Goal: Information Seeking & Learning: Learn about a topic

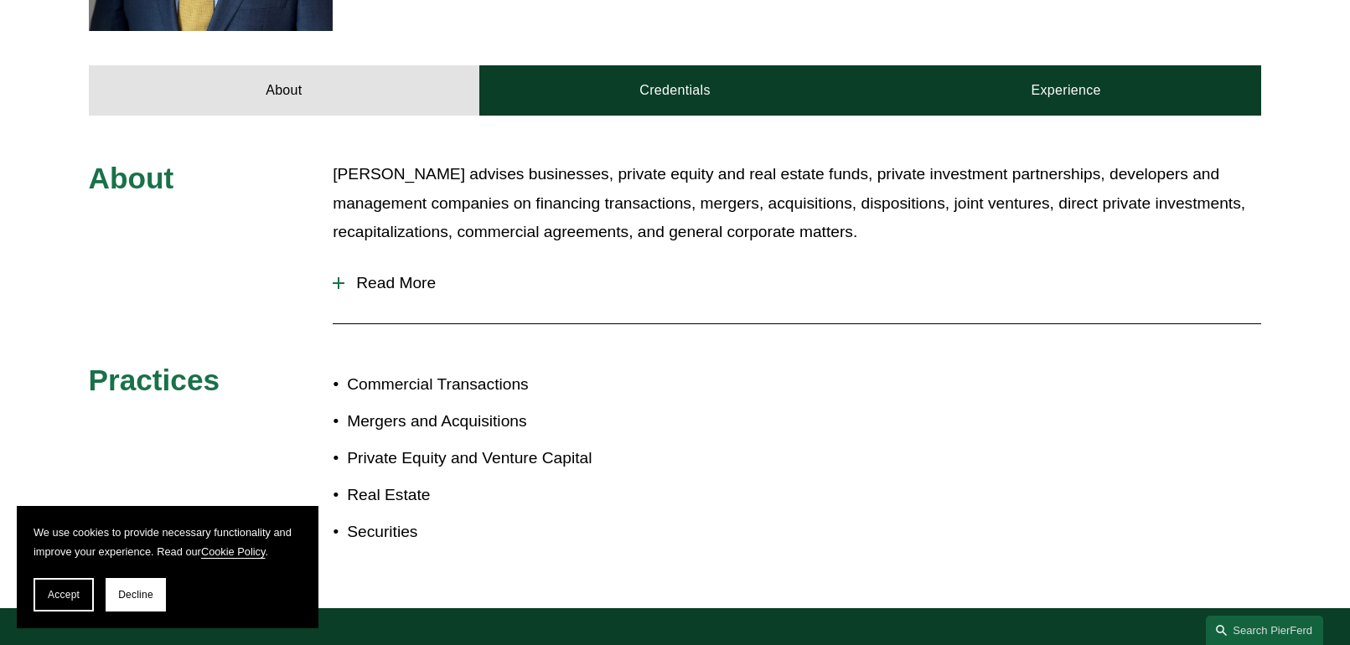
scroll to position [785, 0]
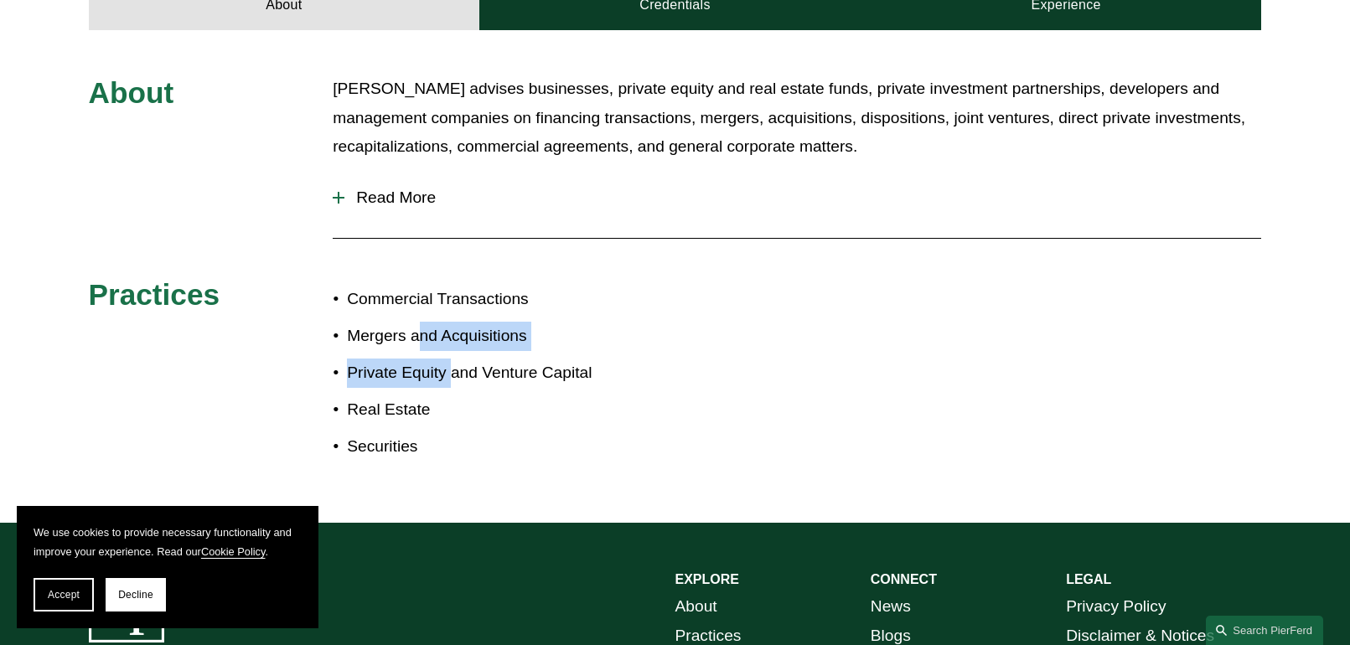
drag, startPoint x: 416, startPoint y: 307, endPoint x: 450, endPoint y: 357, distance: 60.2
click at [450, 357] on ul "Commercial Transactions Mergers and Acquisitions Private Equity and Venture Cap…" at bounding box center [504, 373] width 342 height 177
click at [472, 359] on p "Private Equity and Venture Capital" at bounding box center [511, 373] width 328 height 29
drag, startPoint x: 487, startPoint y: 353, endPoint x: 395, endPoint y: 299, distance: 105.9
click at [480, 359] on p "Private Equity and Venture Capital" at bounding box center [511, 373] width 328 height 29
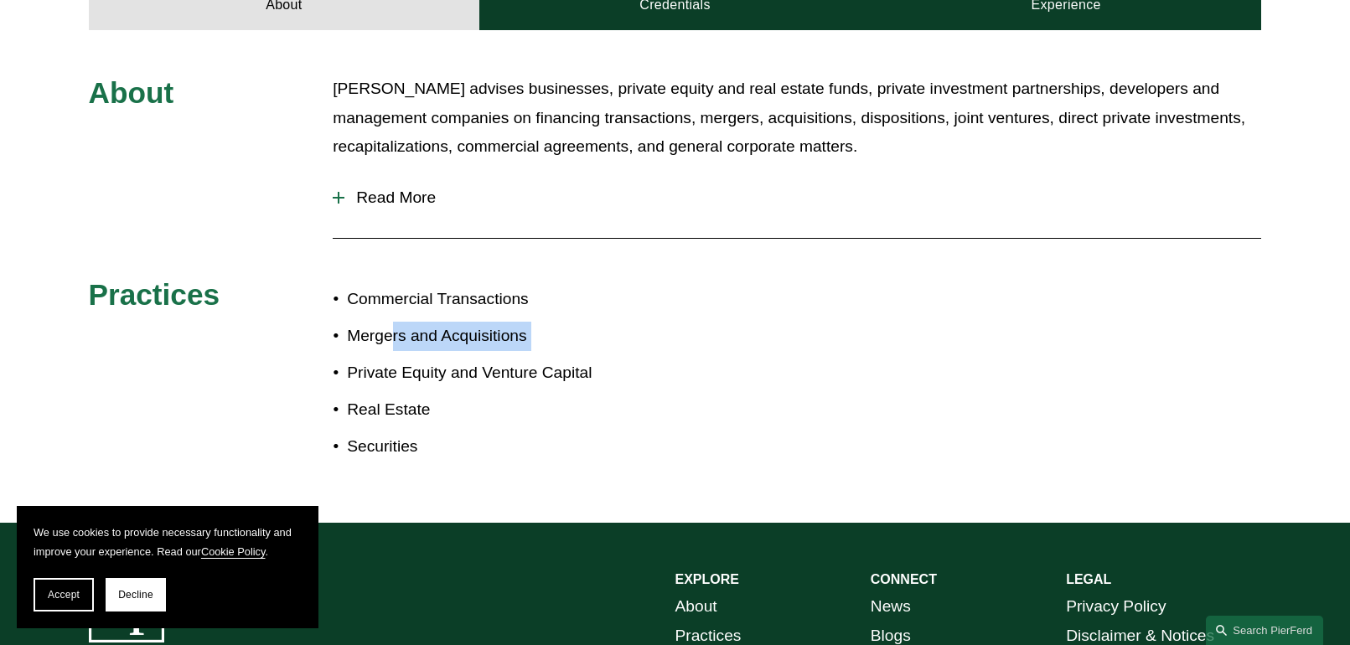
click at [394, 298] on ul "Commercial Transactions Mergers and Acquisitions Private Equity and Venture Cap…" at bounding box center [504, 373] width 342 height 177
drag, startPoint x: 400, startPoint y: 307, endPoint x: 488, endPoint y: 354, distance: 99.3
click at [488, 354] on ul "Commercial Transactions Mergers and Acquisitions Private Equity and Venture Cap…" at bounding box center [504, 373] width 342 height 177
click at [488, 359] on p "Private Equity and Venture Capital" at bounding box center [511, 373] width 328 height 29
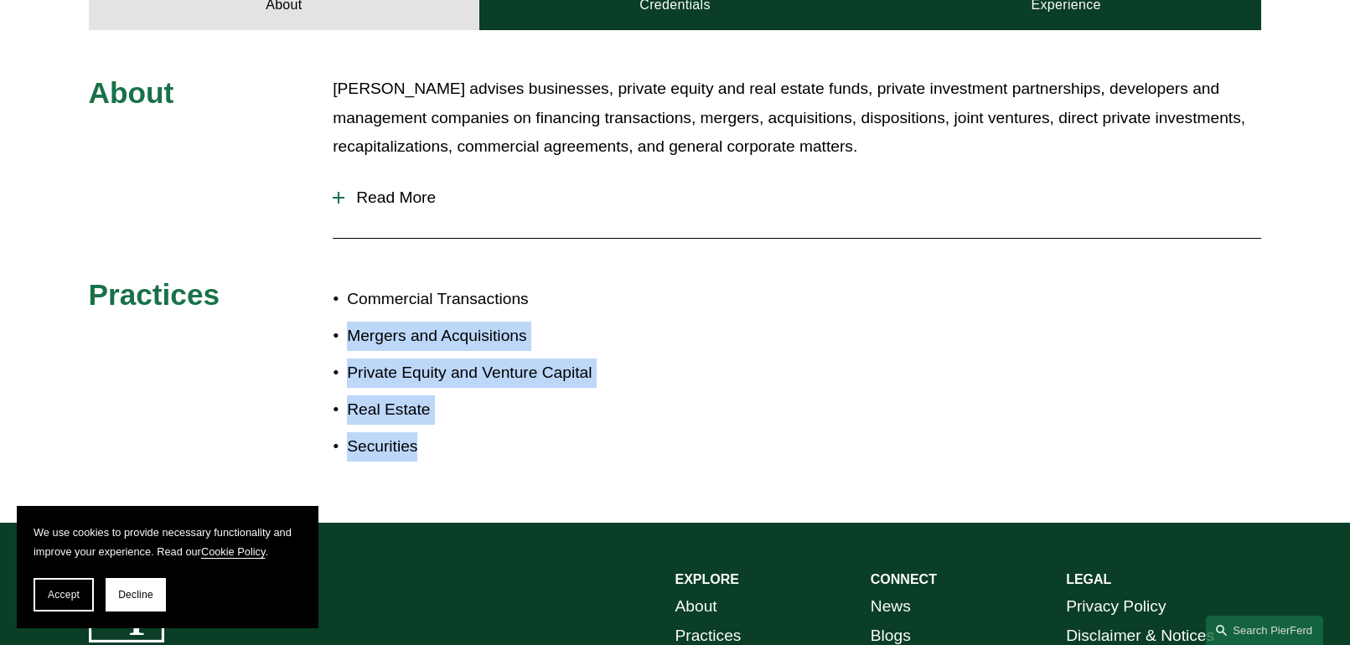
drag, startPoint x: 360, startPoint y: 288, endPoint x: 472, endPoint y: 473, distance: 215.4
click at [472, 473] on div "About [PERSON_NAME] advises businesses, private equity and real estate funds, p…" at bounding box center [675, 276] width 1350 height 493
click at [464, 432] on p "Securities" at bounding box center [511, 446] width 328 height 29
drag, startPoint x: 424, startPoint y: 390, endPoint x: 320, endPoint y: 274, distance: 155.4
click at [333, 285] on ul "Commercial Transactions Mergers and Acquisitions Private Equity and Venture Cap…" at bounding box center [504, 373] width 342 height 177
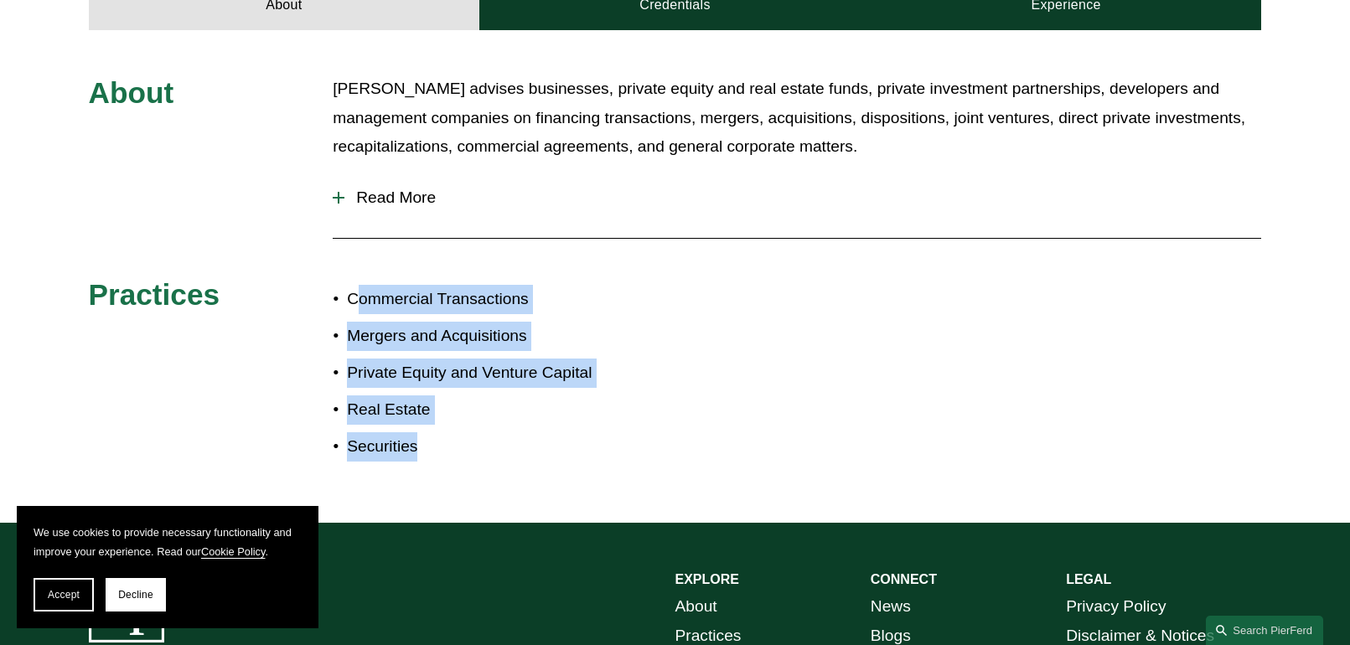
click at [405, 285] on p "Commercial Transactions" at bounding box center [511, 299] width 328 height 29
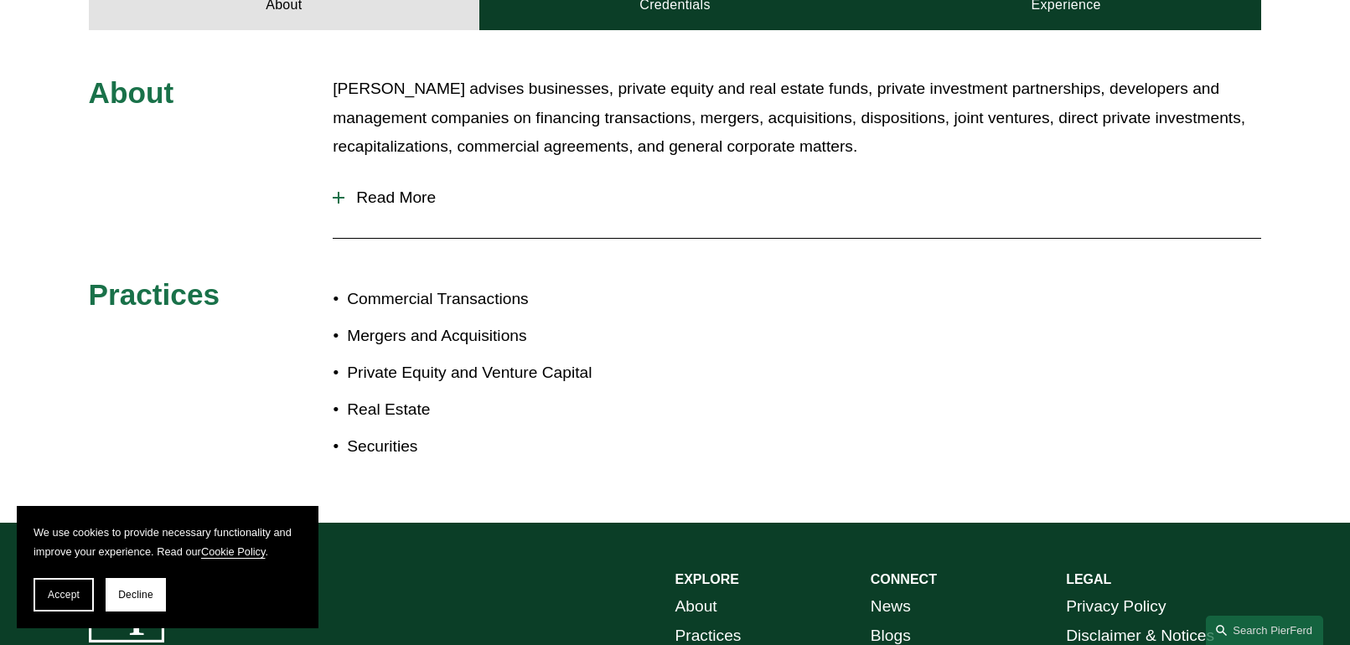
click at [412, 189] on span "Read More" at bounding box center [802, 198] width 917 height 18
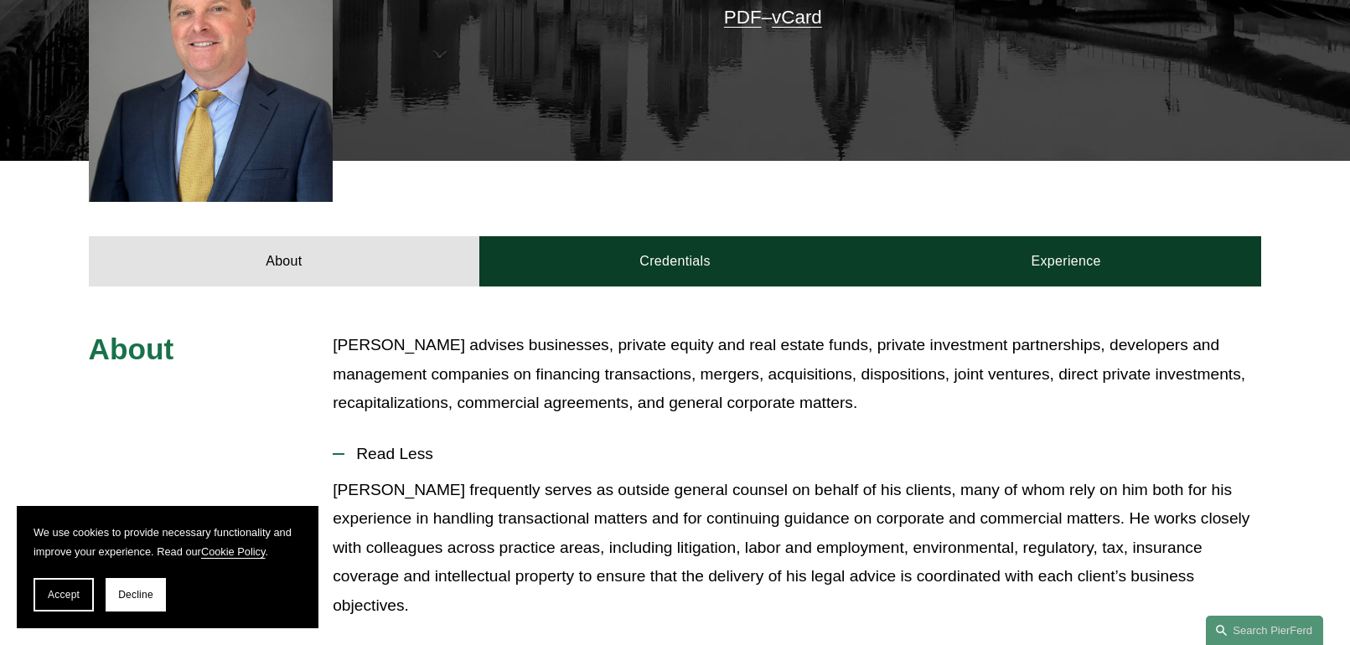
scroll to position [442, 0]
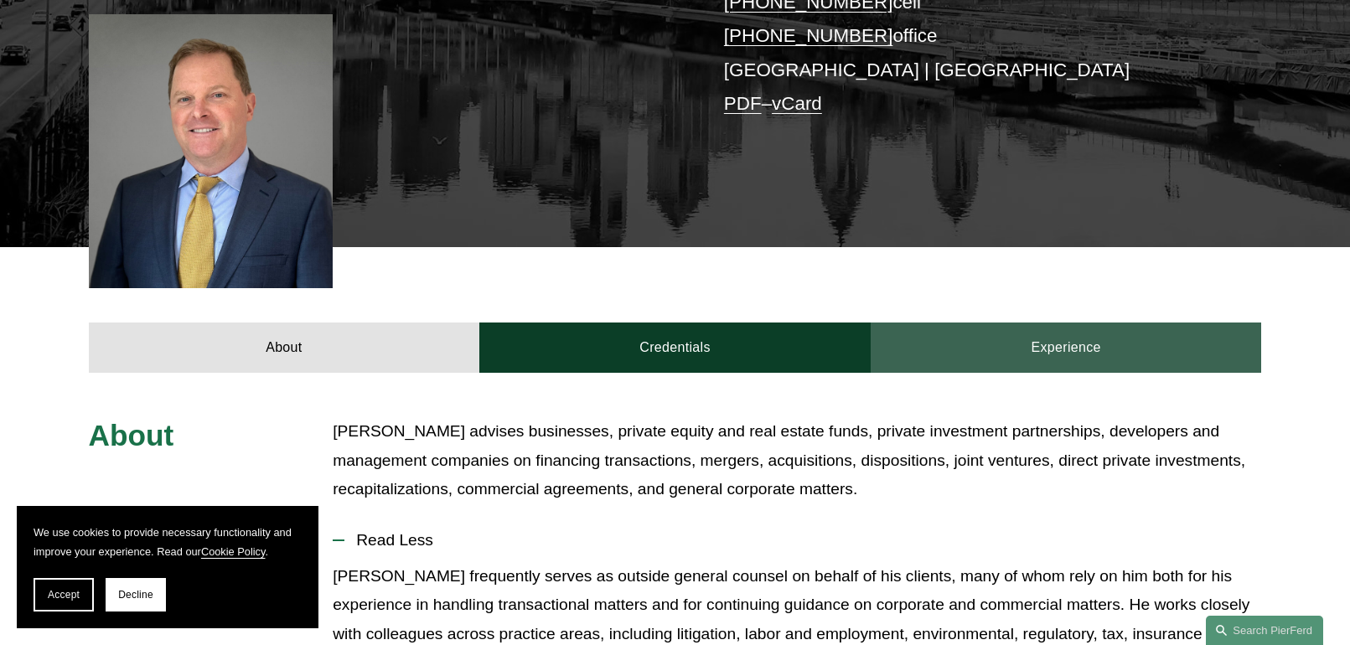
click at [1054, 323] on link "Experience" at bounding box center [1066, 348] width 391 height 50
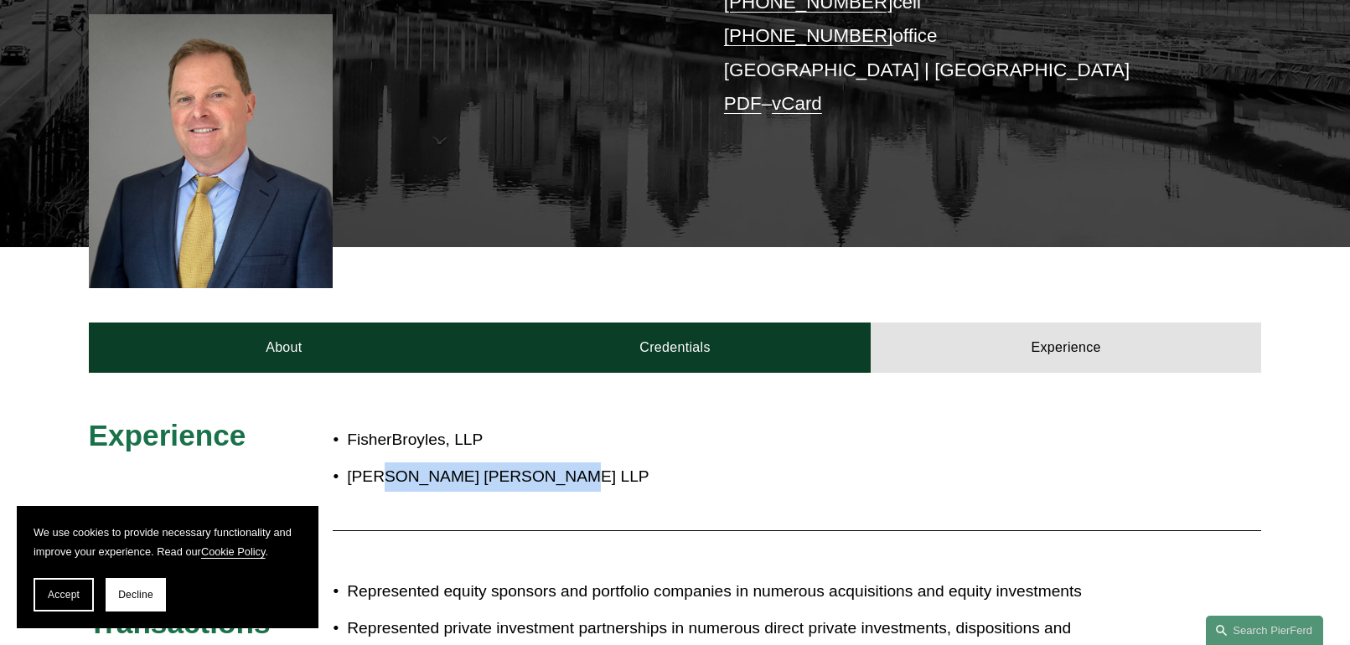
drag, startPoint x: 385, startPoint y: 453, endPoint x: 532, endPoint y: 463, distance: 147.8
click at [532, 463] on p "[PERSON_NAME] [PERSON_NAME] LLP" at bounding box center [730, 477] width 767 height 29
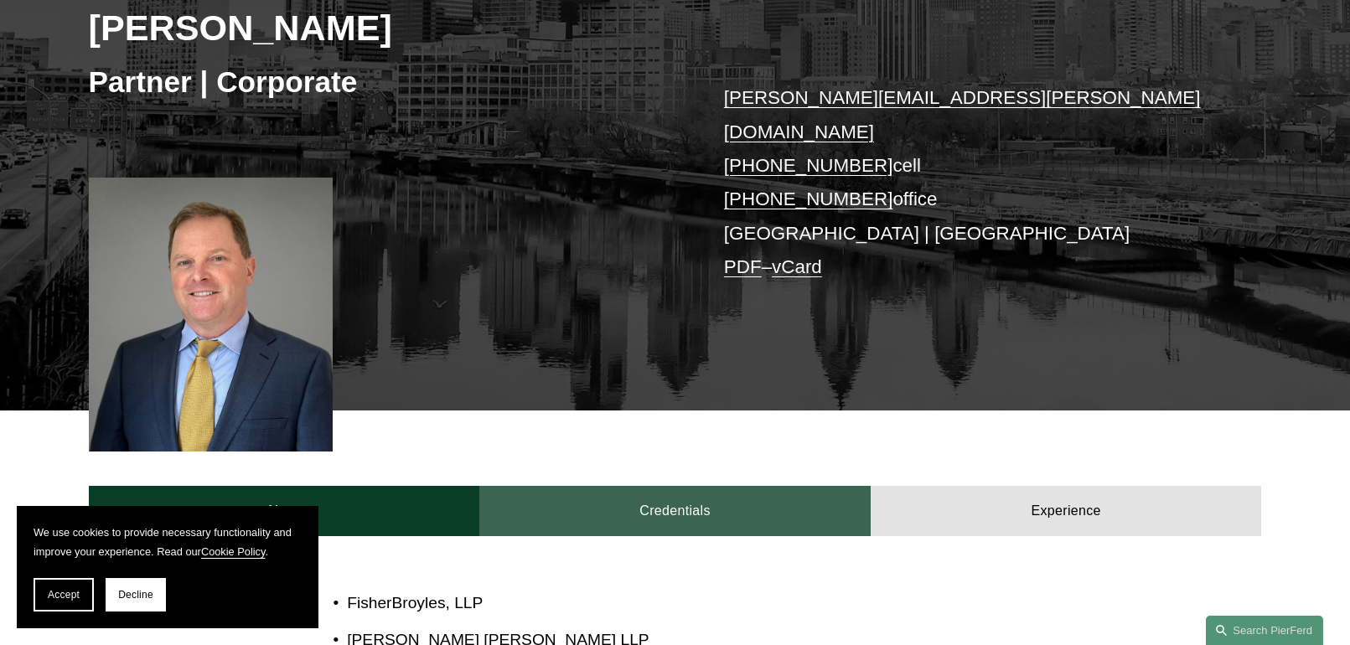
scroll to position [515, 0]
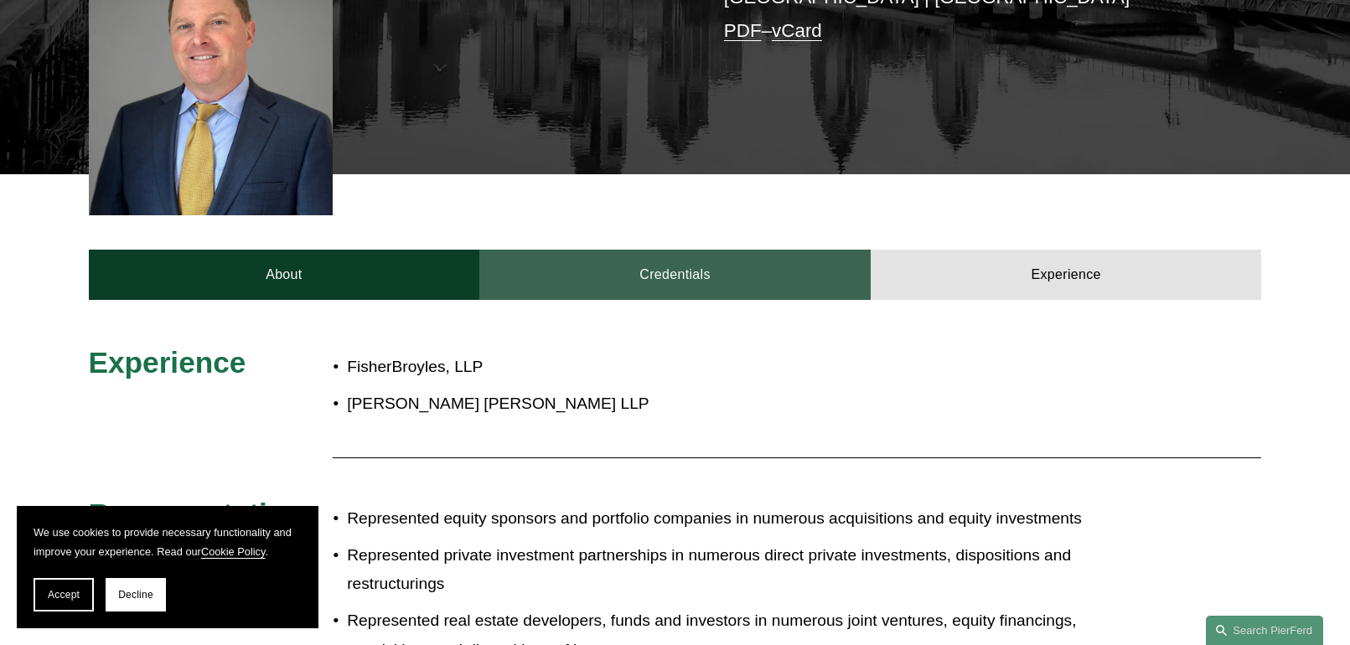
click at [691, 262] on link "Credentials" at bounding box center [674, 275] width 391 height 50
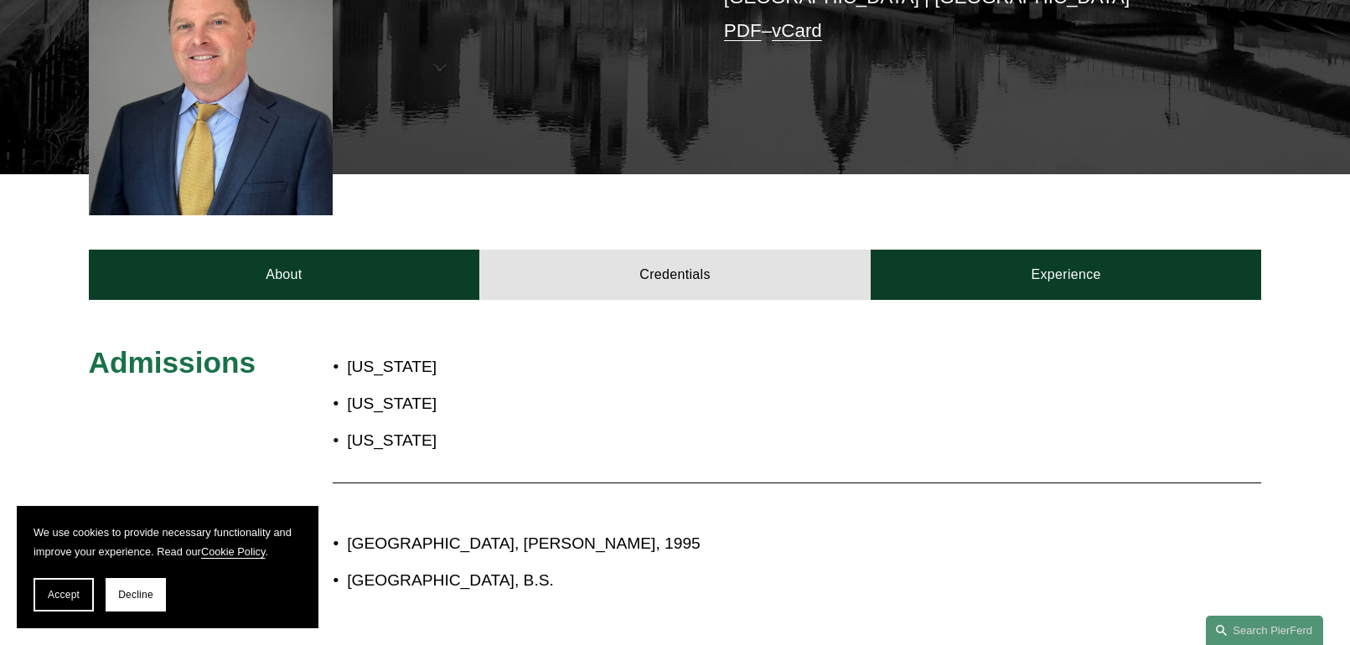
scroll to position [593, 0]
